Goal: Book appointment/travel/reservation

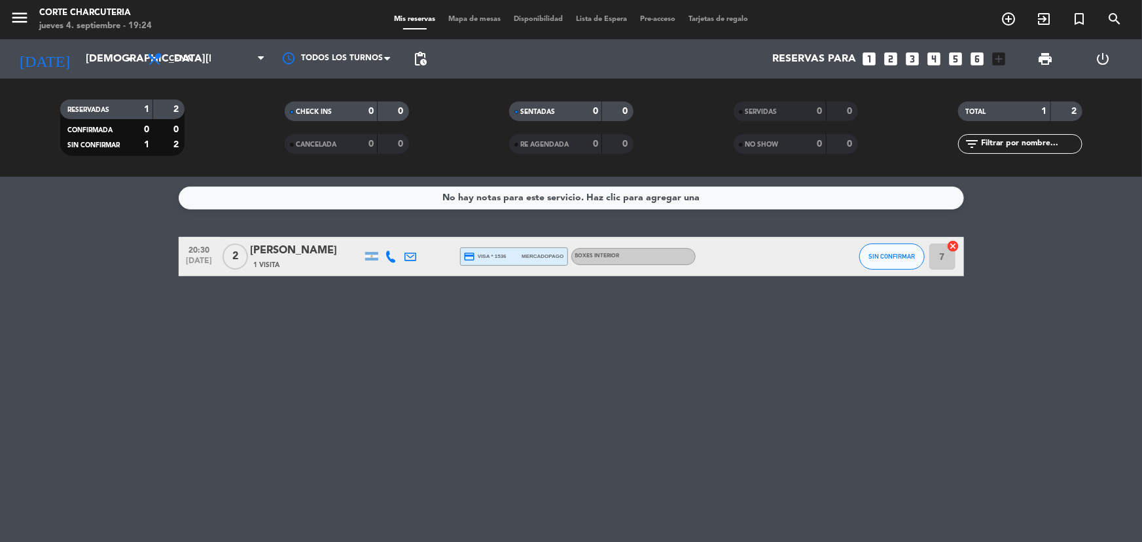
click at [107, 43] on div "[DATE] [DATE] arrow_drop_down" at bounding box center [75, 58] width 131 height 39
click at [107, 51] on input "[DEMOGRAPHIC_DATA][DATE]" at bounding box center [148, 59] width 138 height 26
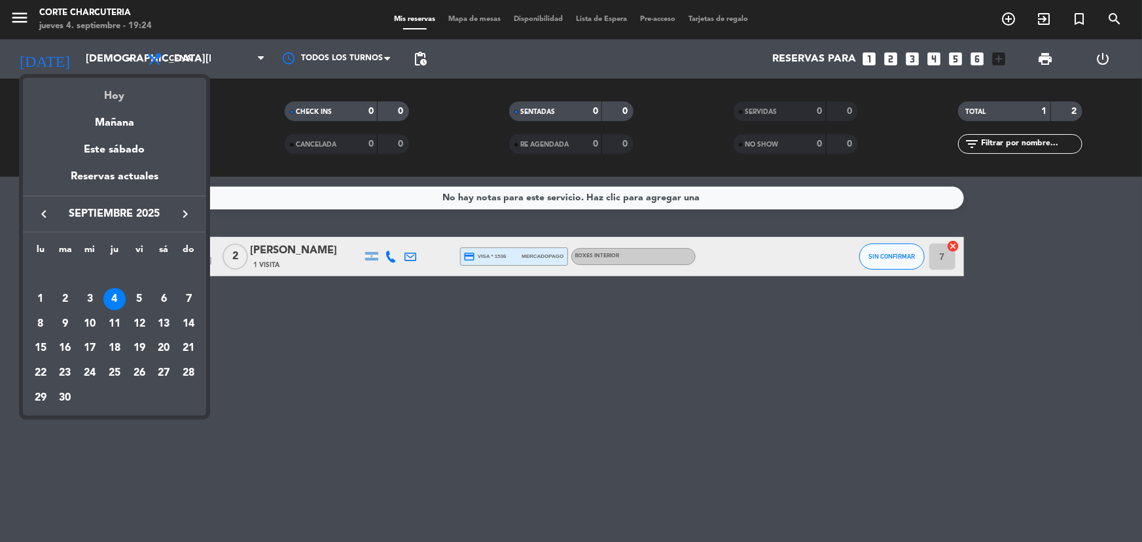
click at [143, 93] on div "Hoy" at bounding box center [114, 91] width 183 height 27
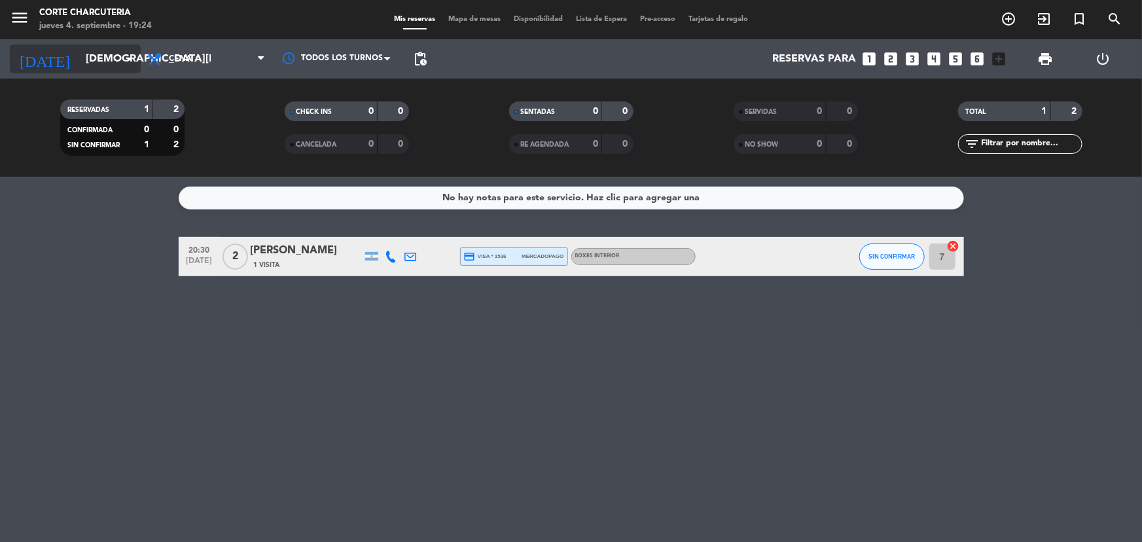
click at [88, 55] on input "[DEMOGRAPHIC_DATA][DATE]" at bounding box center [148, 59] width 138 height 26
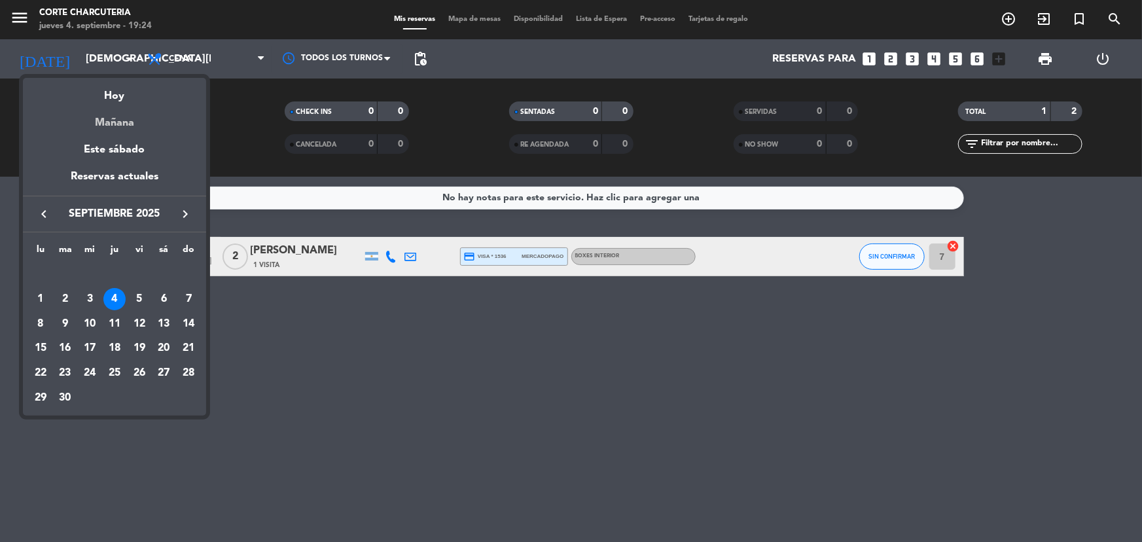
click at [124, 130] on div "Mañana" at bounding box center [114, 118] width 183 height 27
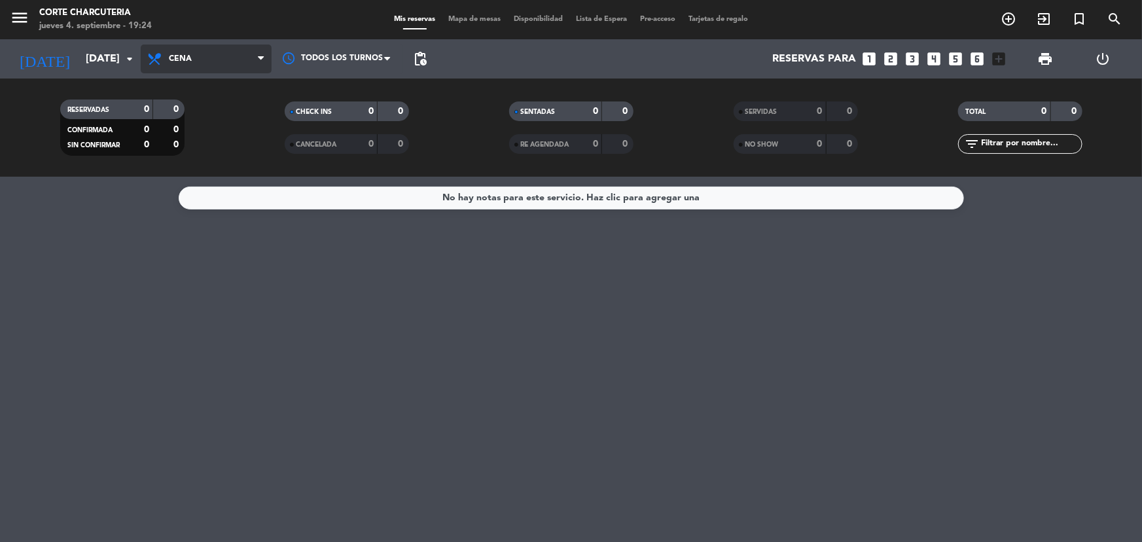
click at [228, 60] on span "Cena" at bounding box center [206, 58] width 131 height 29
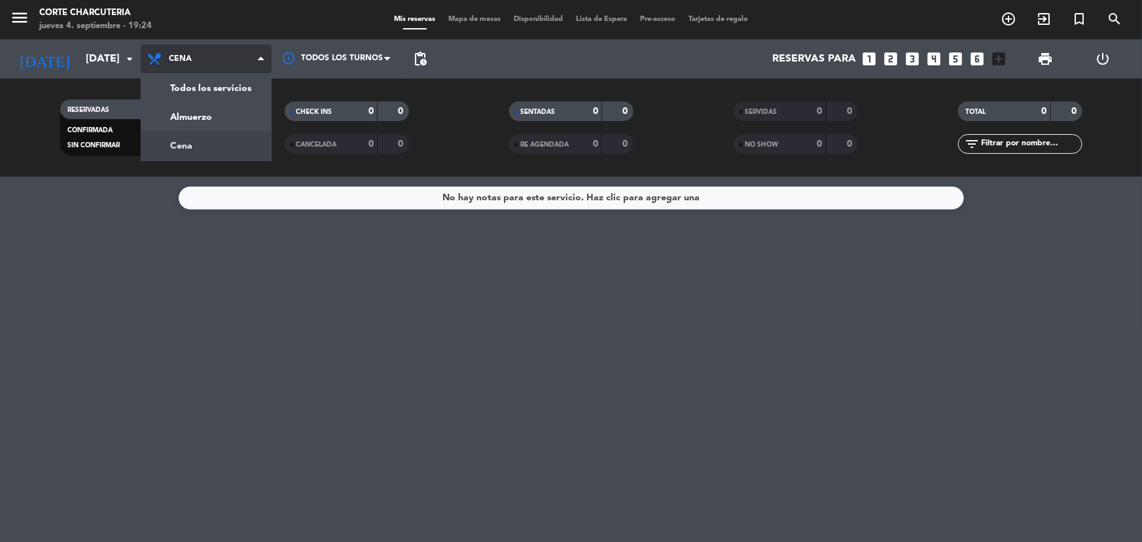
click at [205, 143] on div "menu Corte Charcuteria [DATE] 4. septiembre - 19:24 Mis reservas Mapa de mesas …" at bounding box center [571, 88] width 1142 height 177
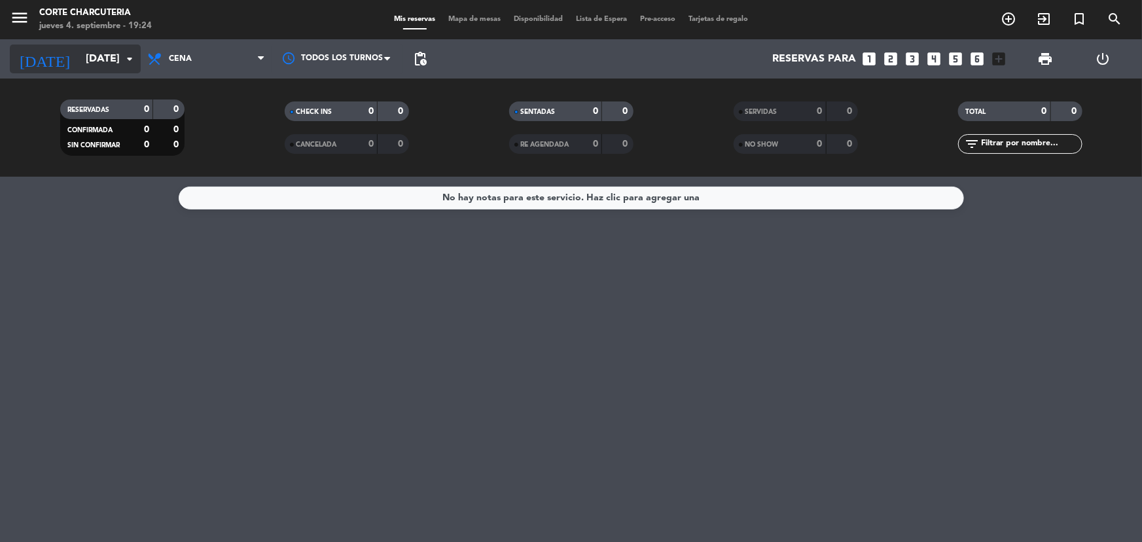
click at [97, 56] on input "[DATE]" at bounding box center [148, 59] width 138 height 26
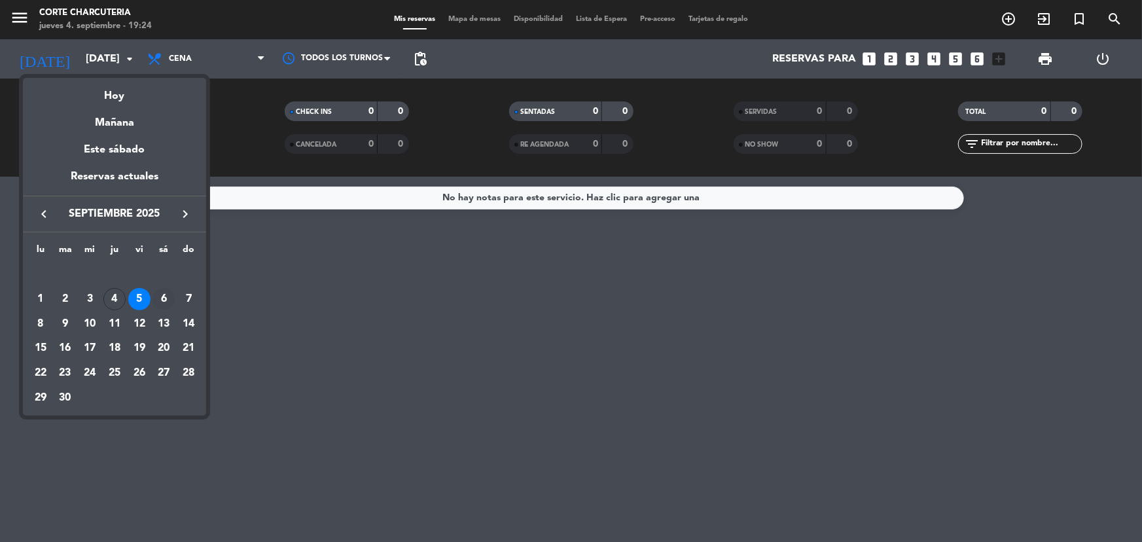
click at [167, 300] on div "6" at bounding box center [163, 299] width 22 height 22
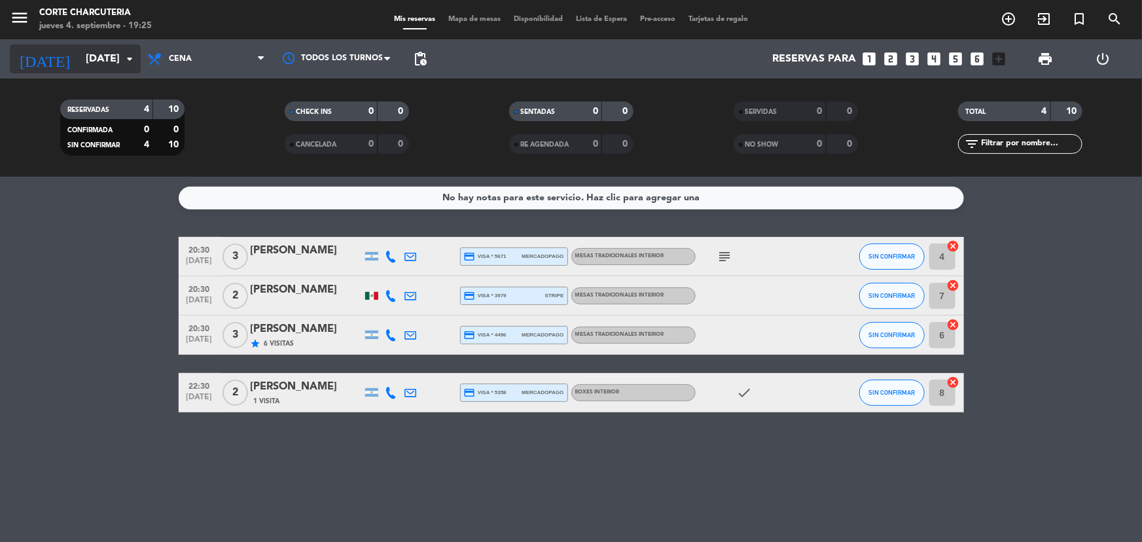
click at [137, 71] on input "[DATE]" at bounding box center [148, 59] width 138 height 26
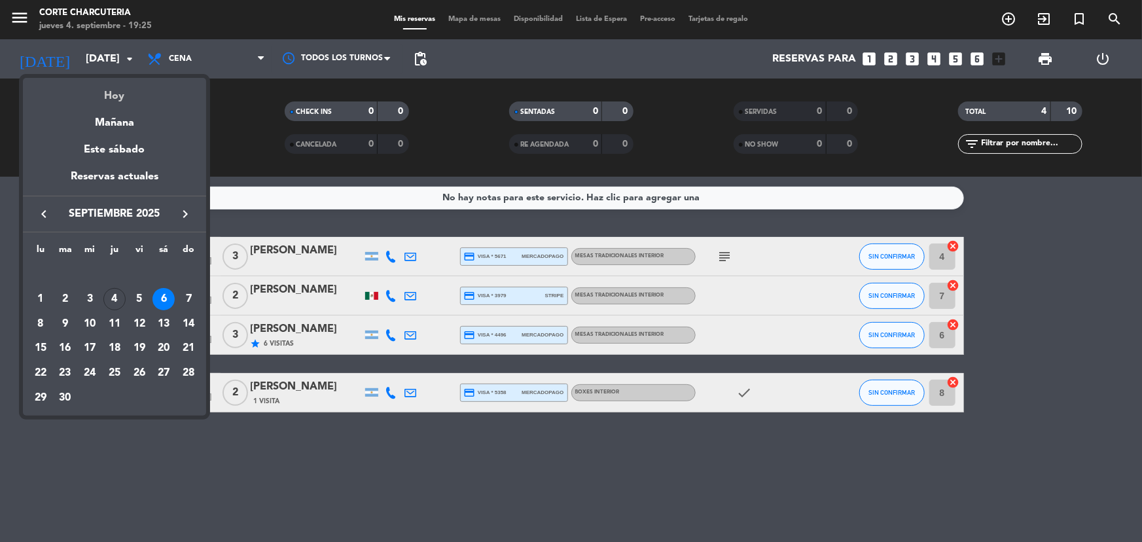
click at [143, 95] on div "Hoy" at bounding box center [114, 91] width 183 height 27
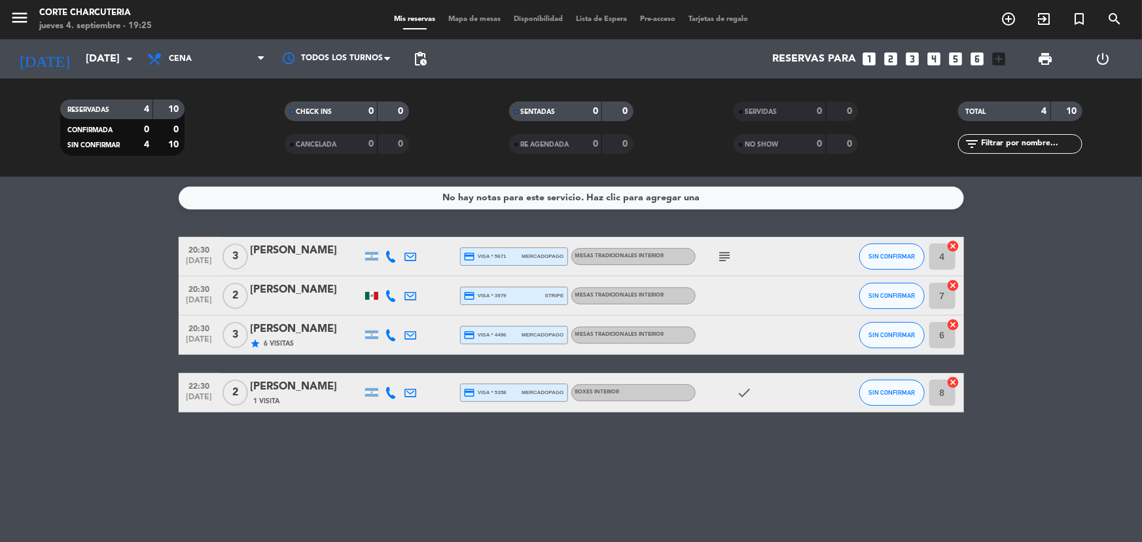
type input "[DEMOGRAPHIC_DATA][DATE]"
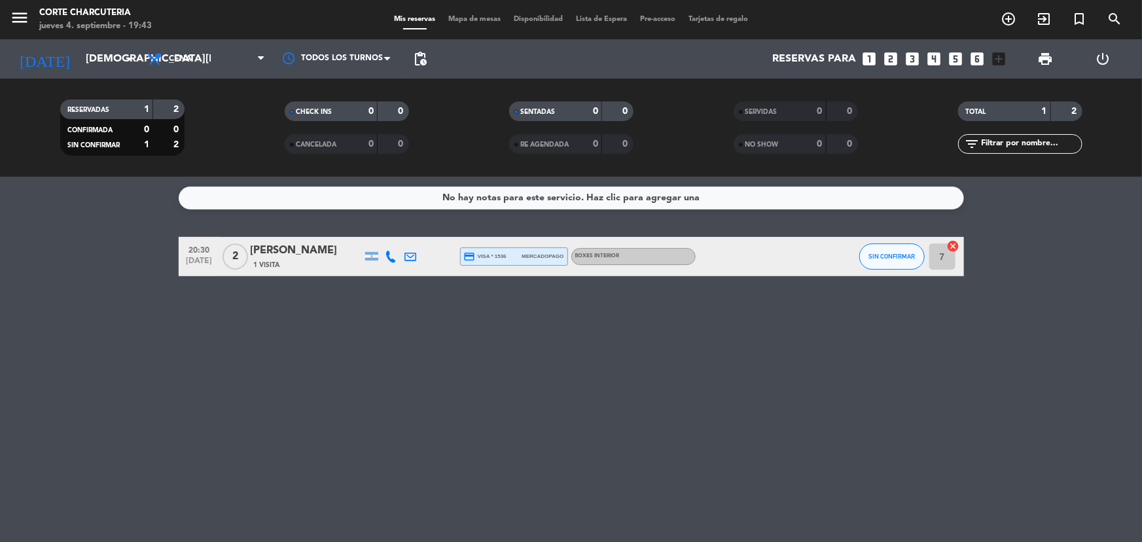
click at [298, 445] on div "No hay notas para este servicio. Haz clic para agregar una 20:30 [DATE] 2 [PERS…" at bounding box center [571, 359] width 1142 height 365
